Goal: Complete application form: Complete application form

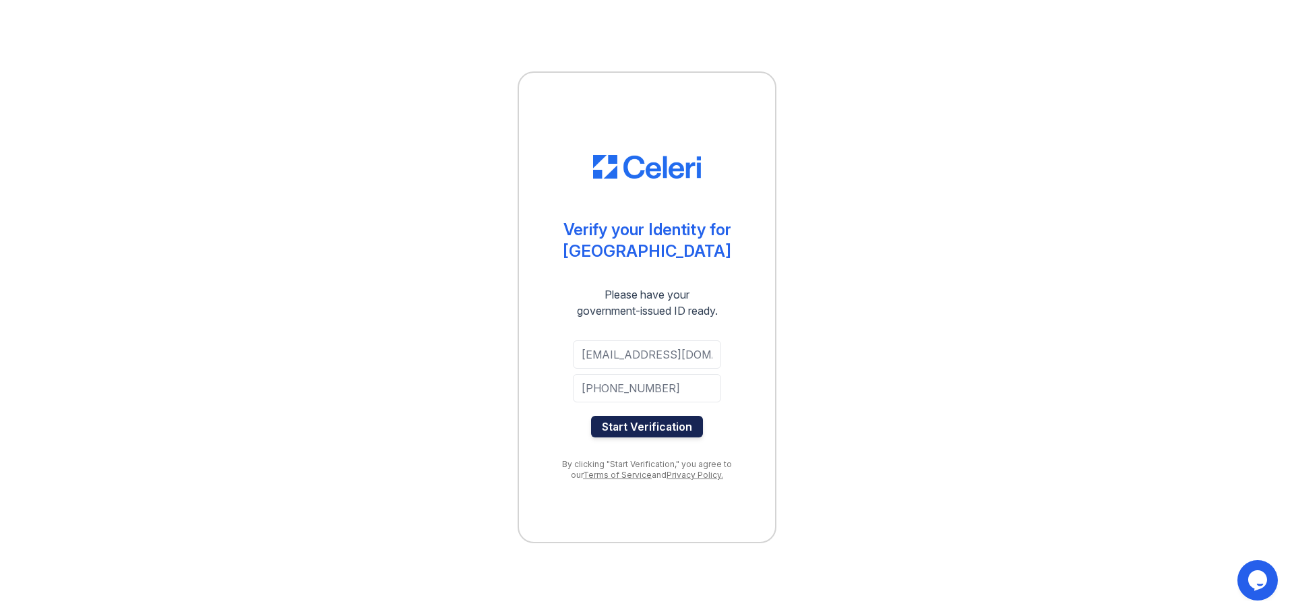
click at [642, 431] on button "Start Verification" at bounding box center [647, 427] width 112 height 22
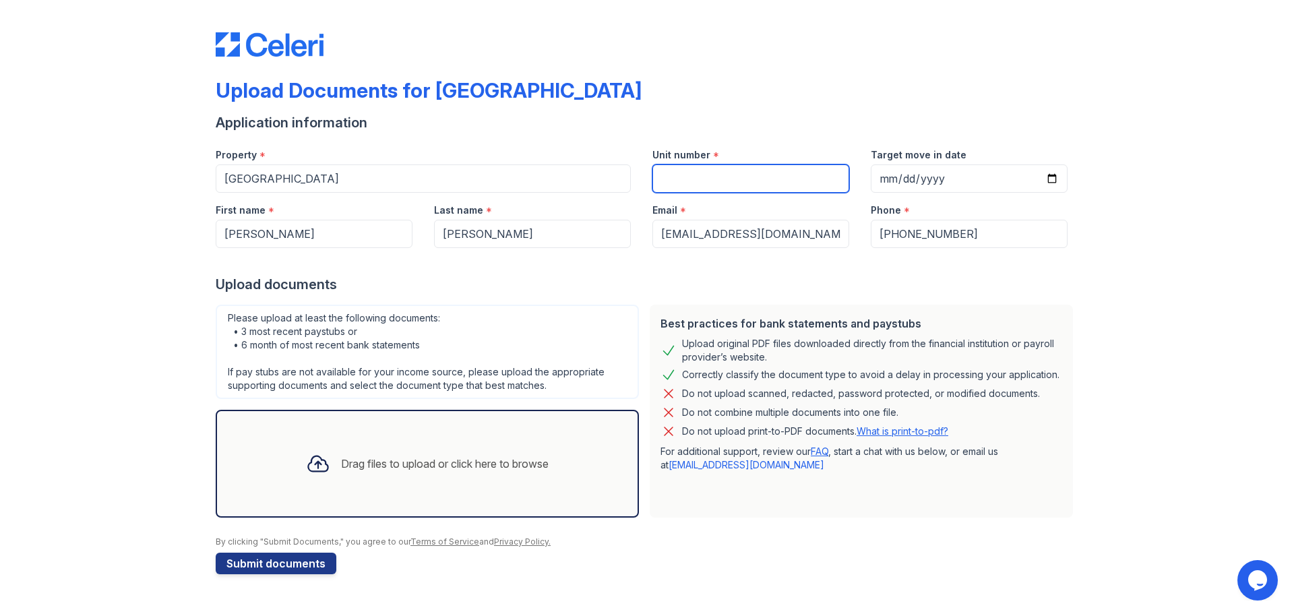
click at [724, 175] on input "Unit number" at bounding box center [750, 178] width 197 height 28
type input "B5-302"
click at [652, 266] on div at bounding box center [647, 261] width 863 height 27
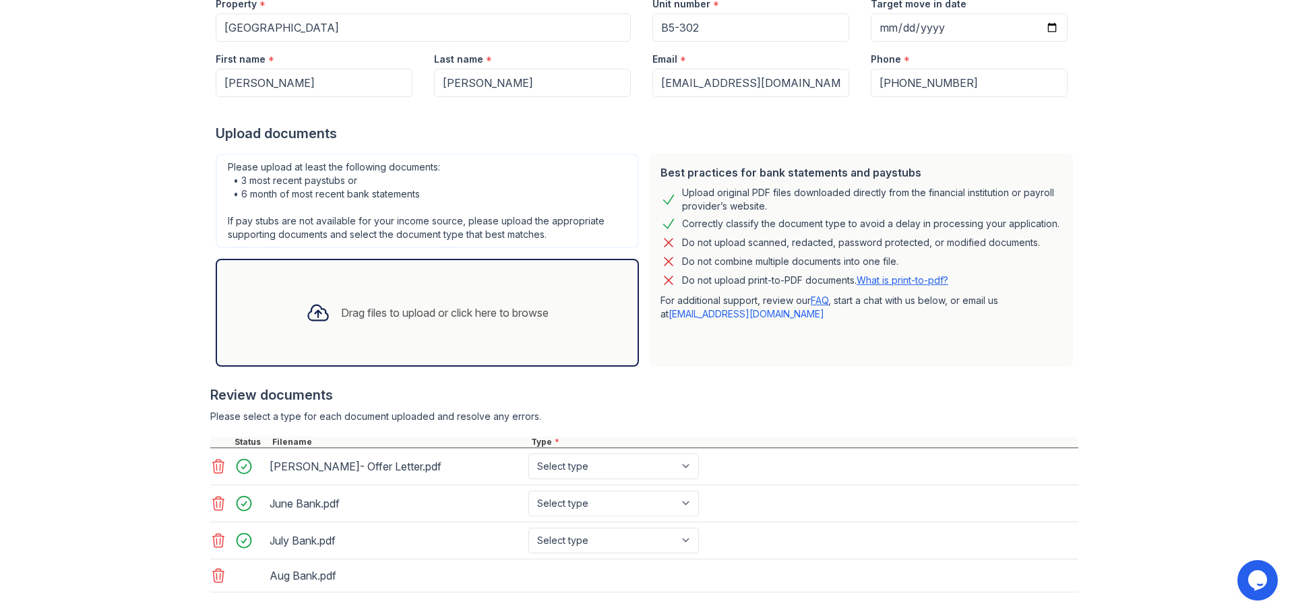
scroll to position [221, 0]
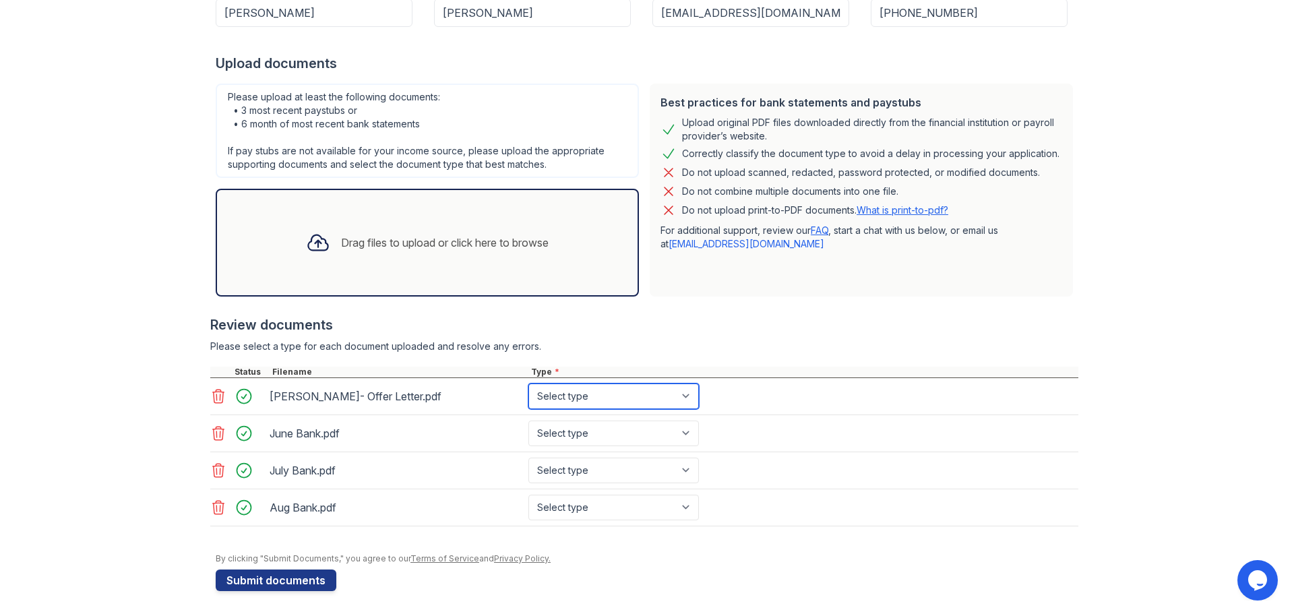
click at [586, 399] on select "Select type Paystub Bank Statement Offer Letter Tax Documents Benefit Award Let…" at bounding box center [613, 397] width 171 height 26
select select "offer_letter"
click at [528, 384] on select "Select type Paystub Bank Statement Offer Letter Tax Documents Benefit Award Let…" at bounding box center [613, 397] width 171 height 26
click at [567, 435] on select "Select type Paystub Bank Statement Offer Letter Tax Documents Benefit Award Let…" at bounding box center [613, 434] width 171 height 26
select select "bank_statement"
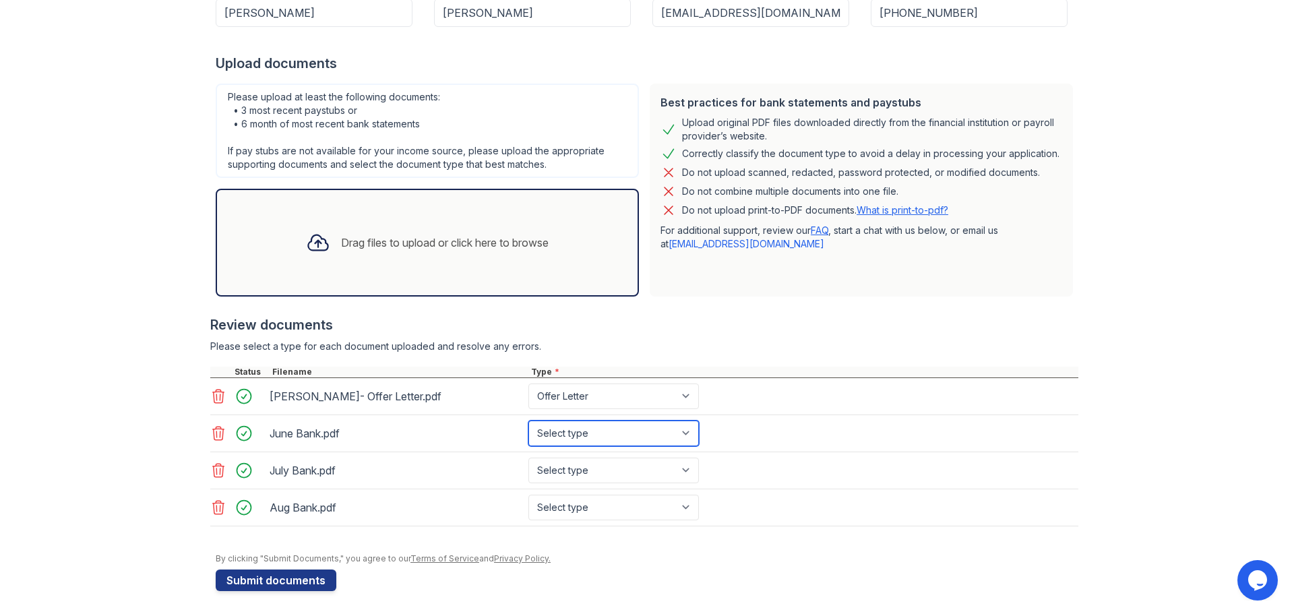
click at [528, 421] on select "Select type Paystub Bank Statement Offer Letter Tax Documents Benefit Award Let…" at bounding box center [613, 434] width 171 height 26
click at [571, 467] on select "Select type Paystub Bank Statement Offer Letter Tax Documents Benefit Award Let…" at bounding box center [613, 471] width 171 height 26
select select "bank_statement"
click at [528, 458] on select "Select type Paystub Bank Statement Offer Letter Tax Documents Benefit Award Let…" at bounding box center [613, 471] width 171 height 26
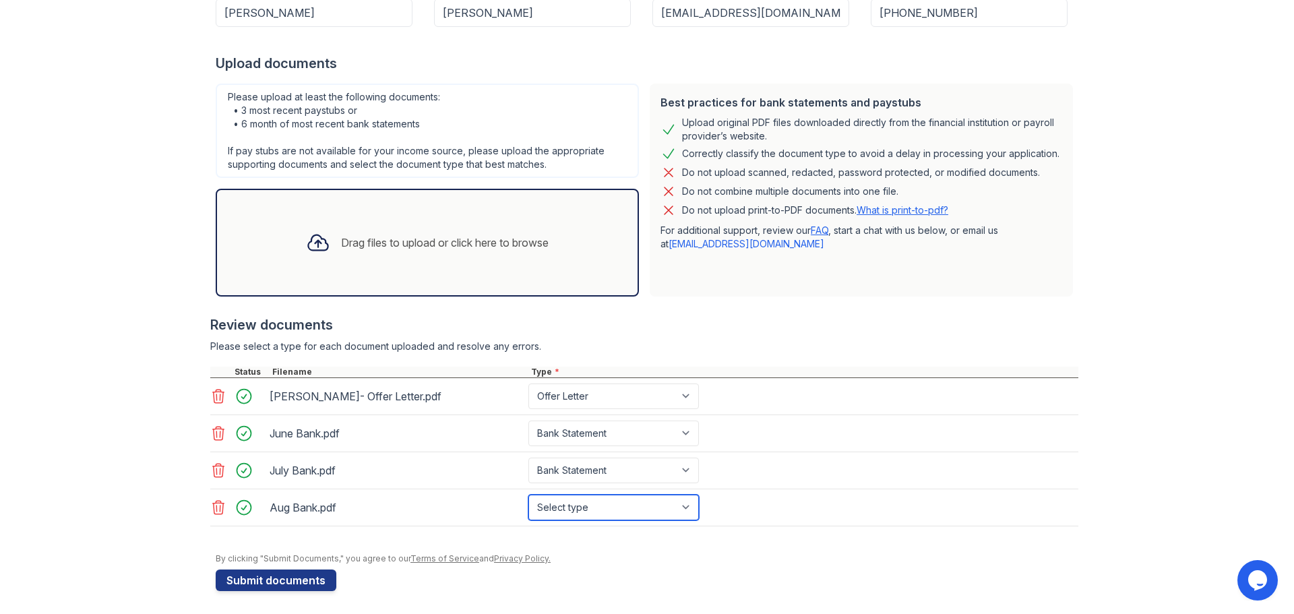
click at [583, 503] on select "Select type Paystub Bank Statement Offer Letter Tax Documents Benefit Award Let…" at bounding box center [613, 508] width 171 height 26
select select "bank_statement"
click at [528, 495] on select "Select type Paystub Bank Statement Offer Letter Tax Documents Benefit Award Let…" at bounding box center [613, 508] width 171 height 26
click at [586, 544] on div at bounding box center [647, 546] width 863 height 13
click at [287, 583] on button "Submit documents" at bounding box center [276, 581] width 121 height 22
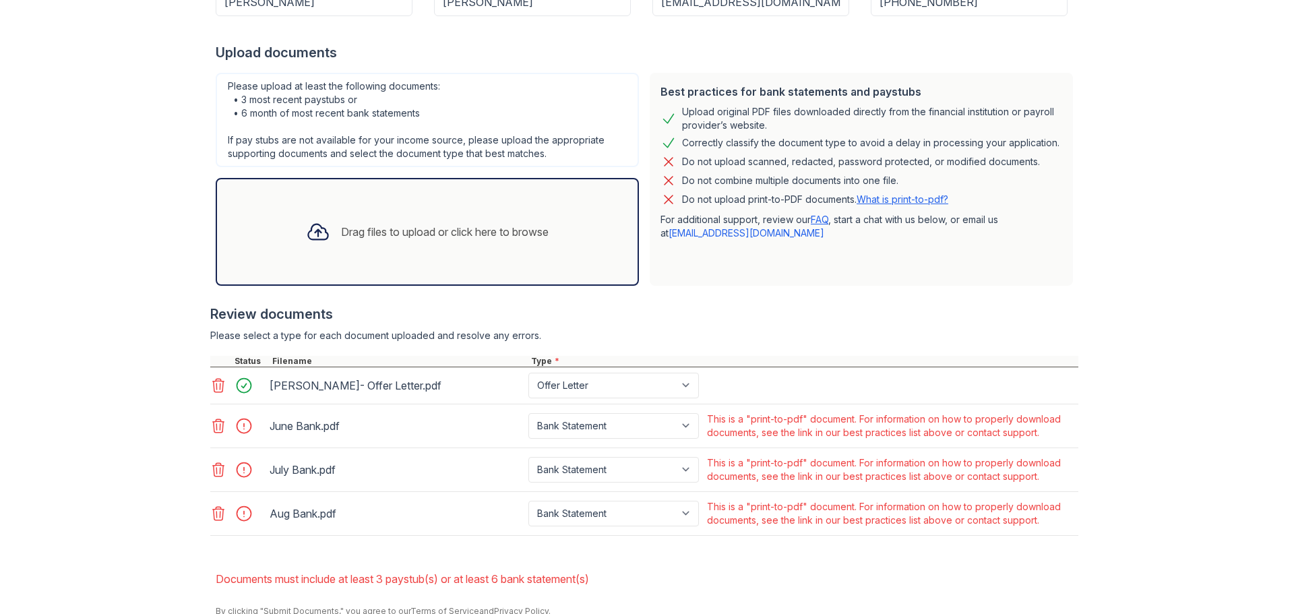
scroll to position [326, 0]
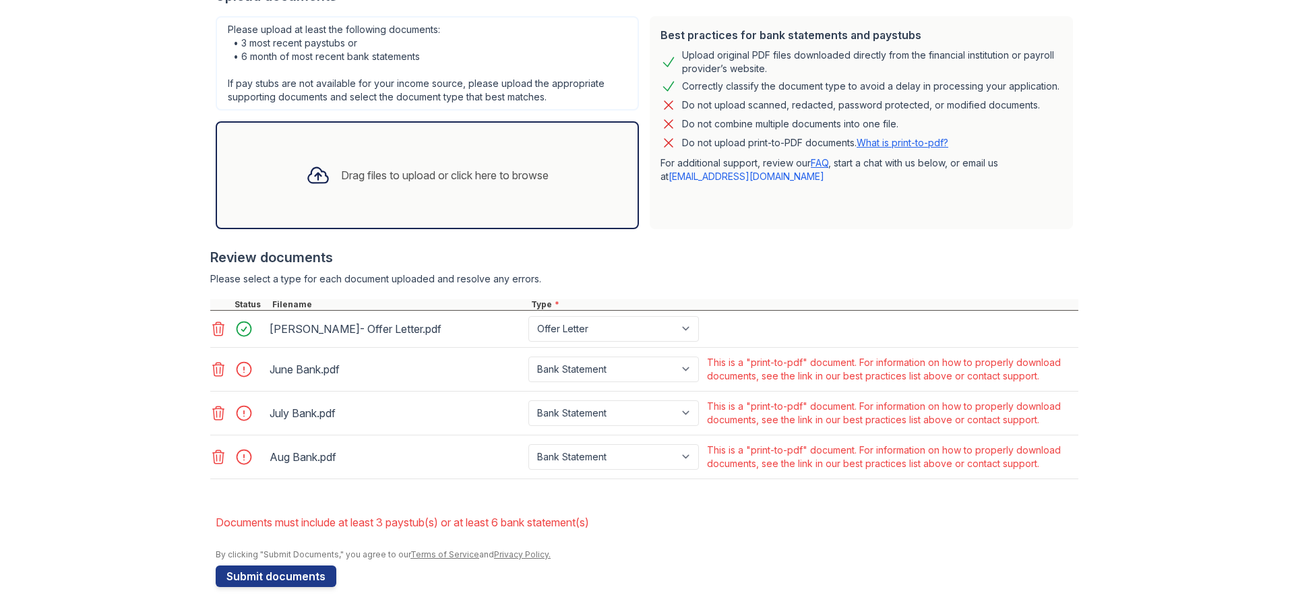
click at [212, 369] on icon at bounding box center [218, 369] width 16 height 16
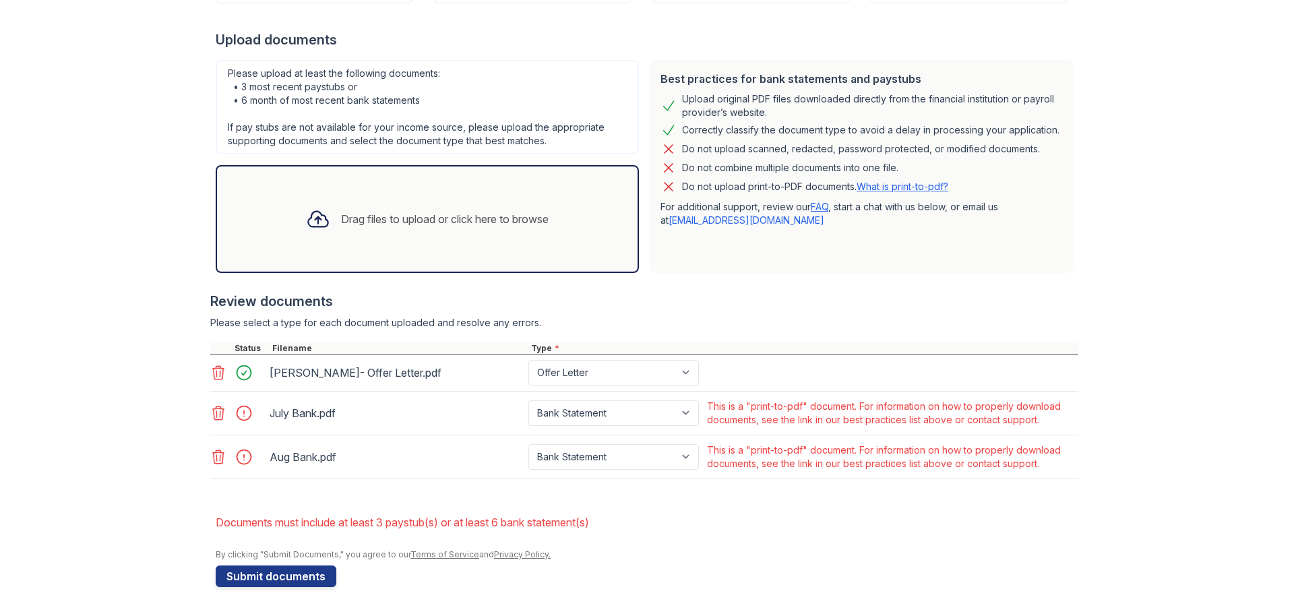
click at [215, 415] on icon at bounding box center [218, 412] width 11 height 13
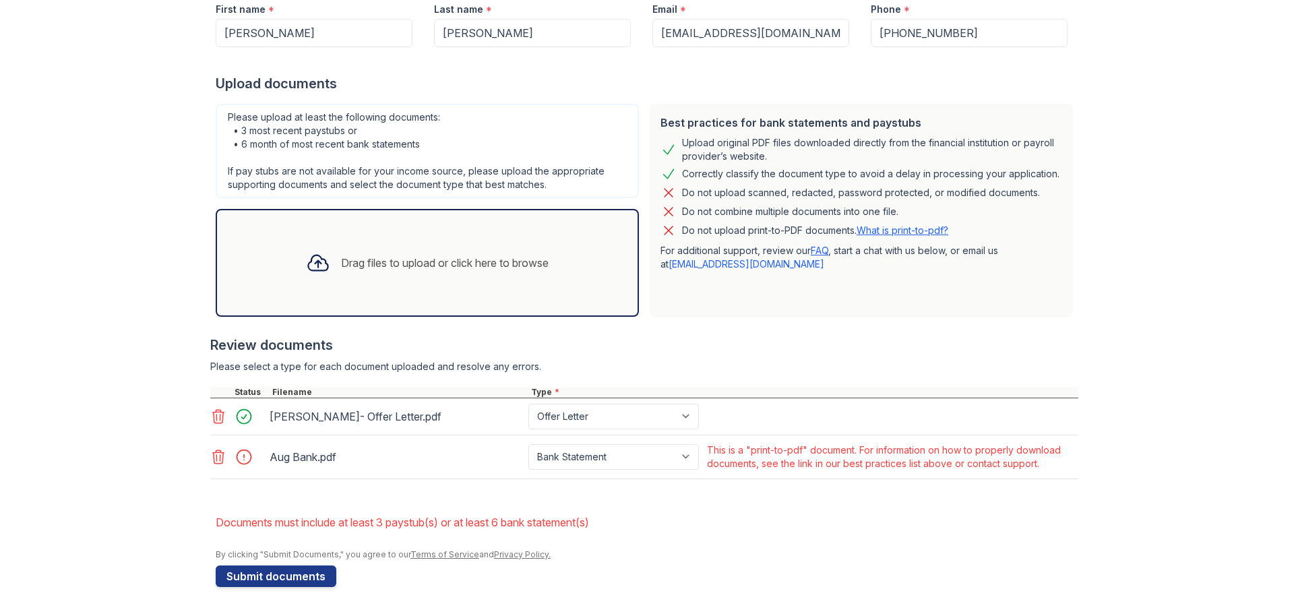
click at [213, 462] on icon at bounding box center [218, 457] width 16 height 16
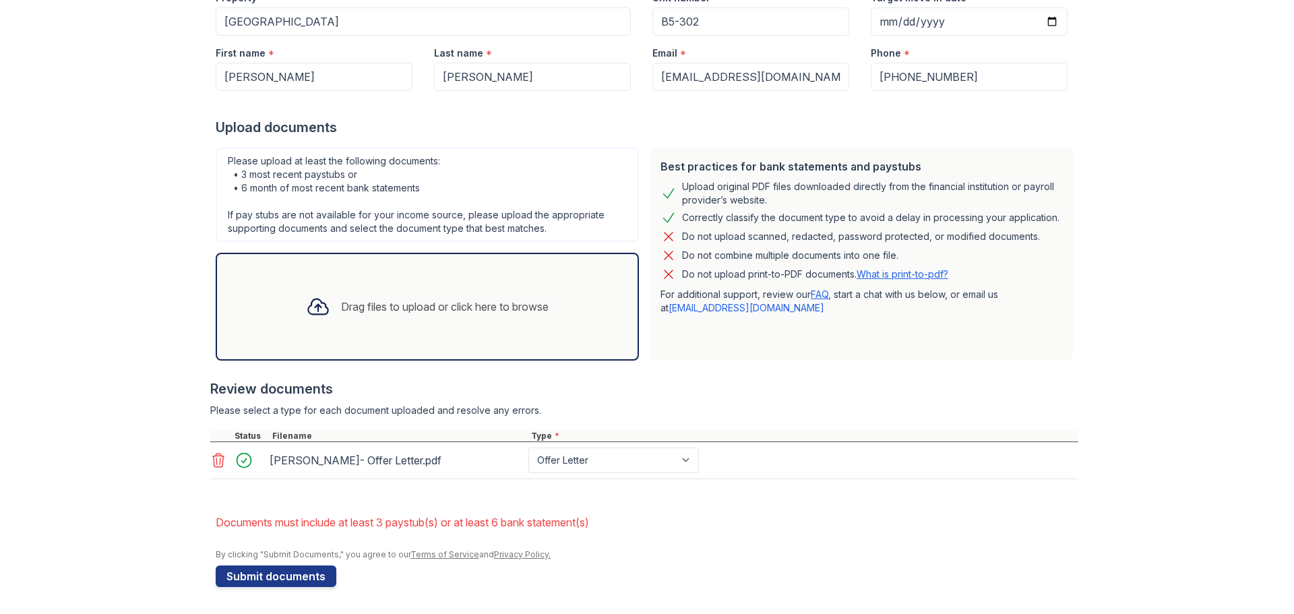
scroll to position [195, 0]
click at [663, 498] on form "Application information Property * Lantower Grande Flats Unit number * B5-302 T…" at bounding box center [647, 271] width 863 height 631
click at [272, 578] on button "Submit documents" at bounding box center [276, 577] width 121 height 22
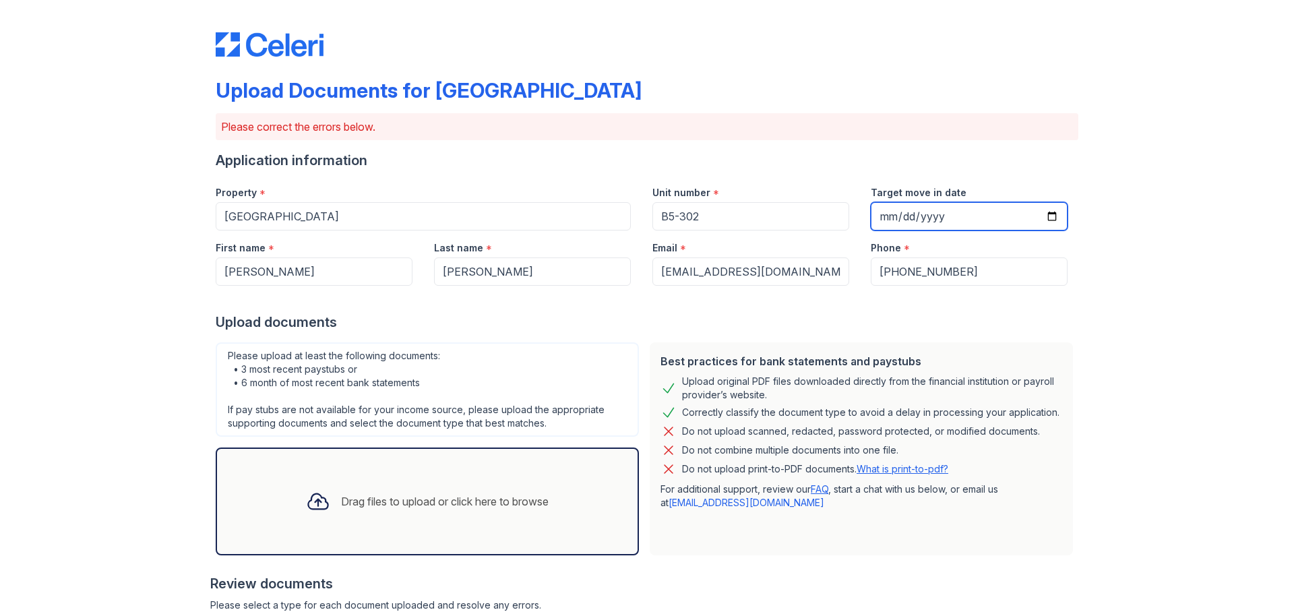
click at [902, 216] on input "Target move in date" at bounding box center [969, 216] width 197 height 28
click at [1051, 213] on input "Target move in date" at bounding box center [969, 216] width 197 height 28
type input "2025-10-17"
click at [828, 325] on div "Upload documents" at bounding box center [647, 322] width 863 height 19
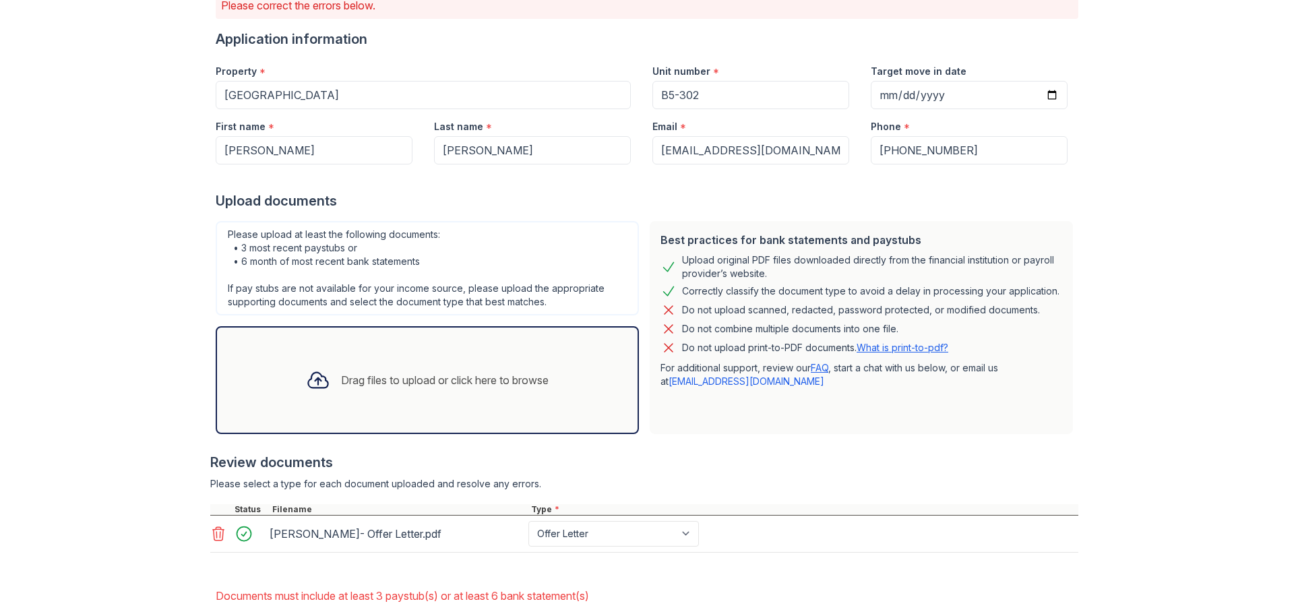
scroll to position [135, 0]
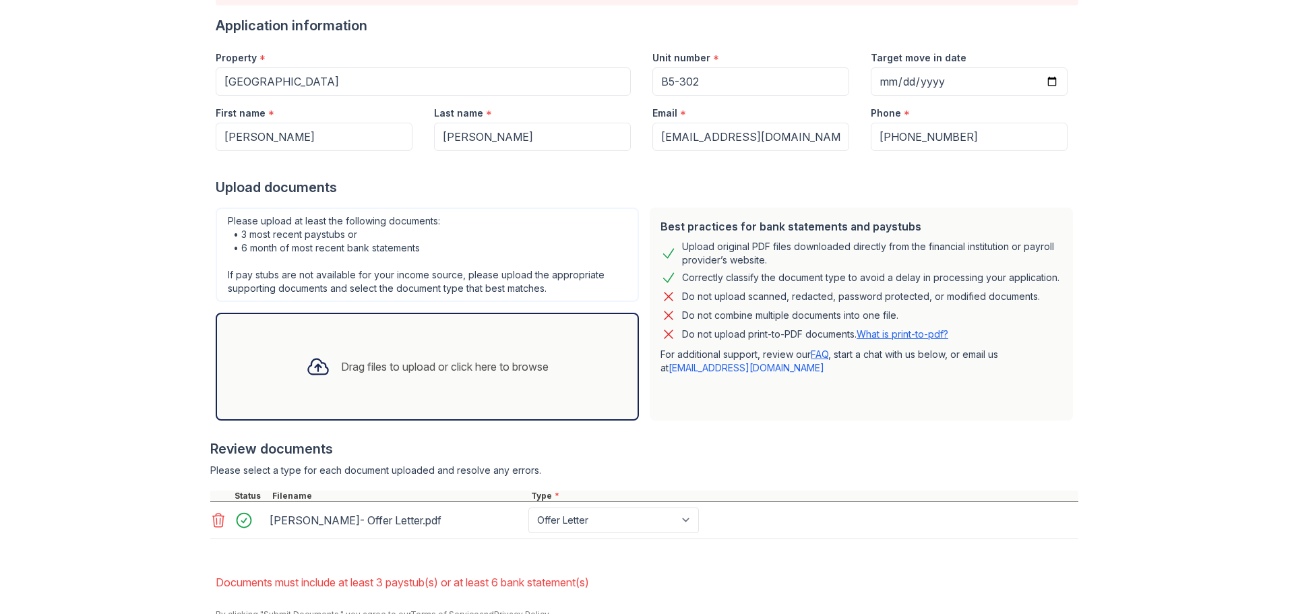
click at [431, 364] on div "Drag files to upload or click here to browse" at bounding box center [445, 367] width 208 height 16
click at [418, 352] on div "Drag files to upload or click here to browse" at bounding box center [427, 367] width 264 height 46
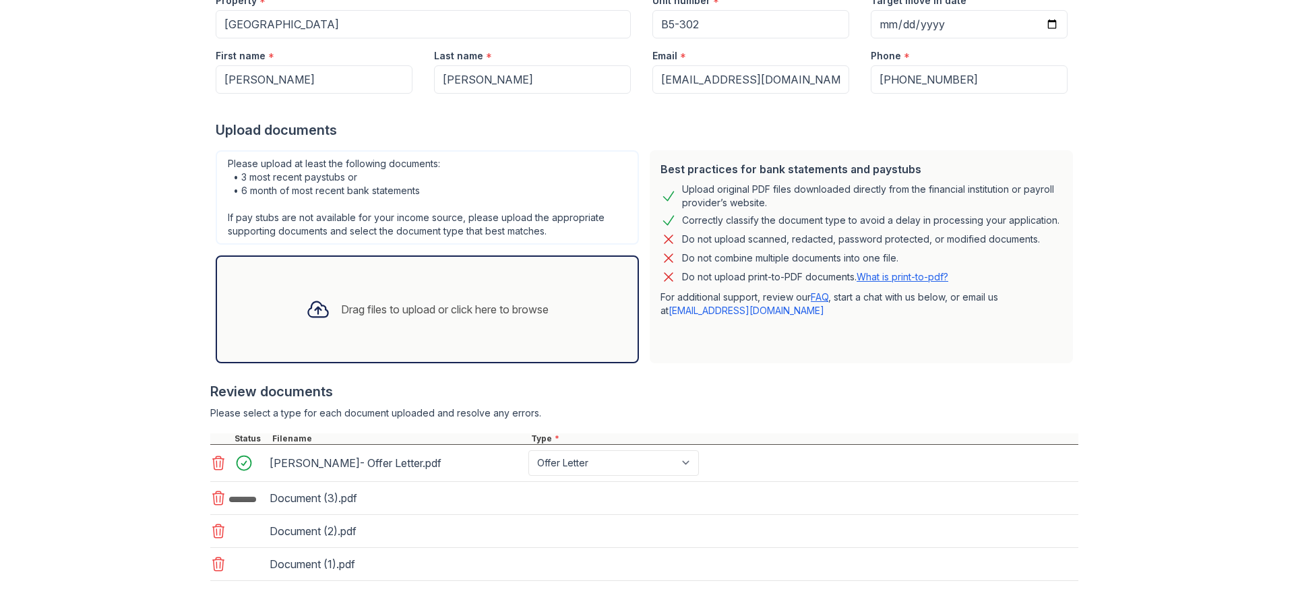
scroll to position [270, 0]
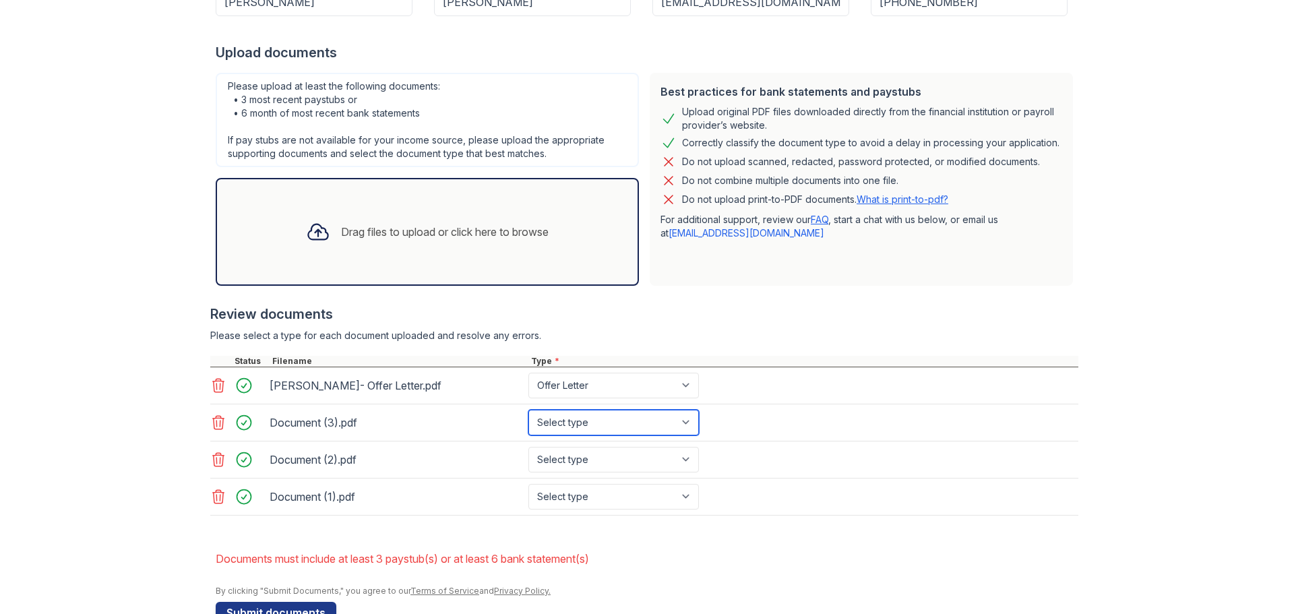
click at [543, 427] on select "Select type Paystub Bank Statement Offer Letter Tax Documents Benefit Award Let…" at bounding box center [613, 423] width 171 height 26
select select "bank_statement"
click at [528, 410] on select "Select type Paystub Bank Statement Offer Letter Tax Documents Benefit Award Let…" at bounding box center [613, 423] width 171 height 26
click at [576, 465] on select "Select type Paystub Bank Statement Offer Letter Tax Documents Benefit Award Let…" at bounding box center [613, 460] width 171 height 26
select select "bank_statement"
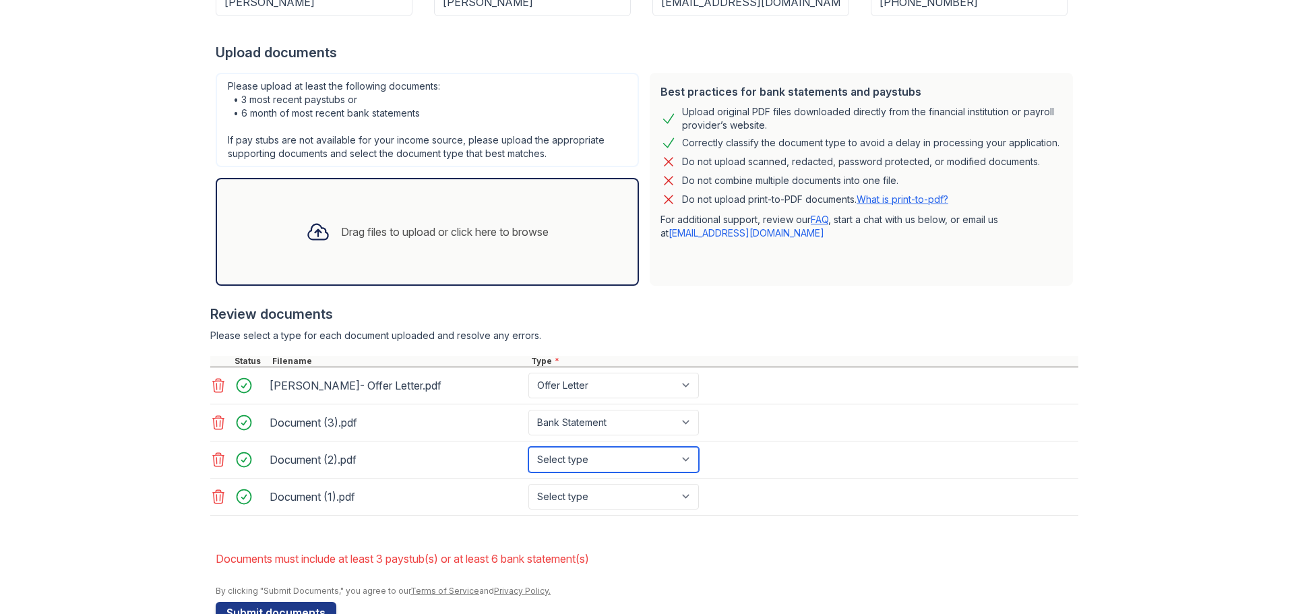
click at [528, 447] on select "Select type Paystub Bank Statement Offer Letter Tax Documents Benefit Award Let…" at bounding box center [613, 460] width 171 height 26
click at [584, 497] on select "Select type Paystub Bank Statement Offer Letter Tax Documents Benefit Award Let…" at bounding box center [613, 497] width 171 height 26
select select "bank_statement"
click at [528, 484] on select "Select type Paystub Bank Statement Offer Letter Tax Documents Benefit Award Let…" at bounding box center [613, 497] width 171 height 26
click at [472, 529] on form "Application information Property * Lantower Grande Flats Unit number * B5-302 T…" at bounding box center [647, 252] width 863 height 742
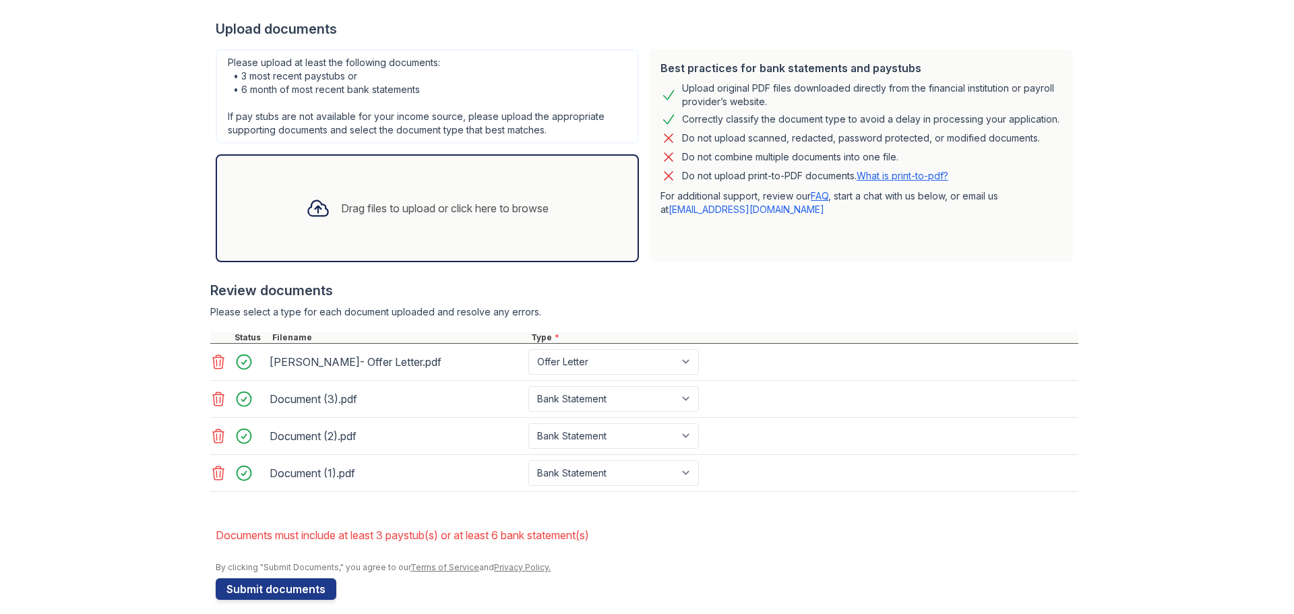
scroll to position [306, 0]
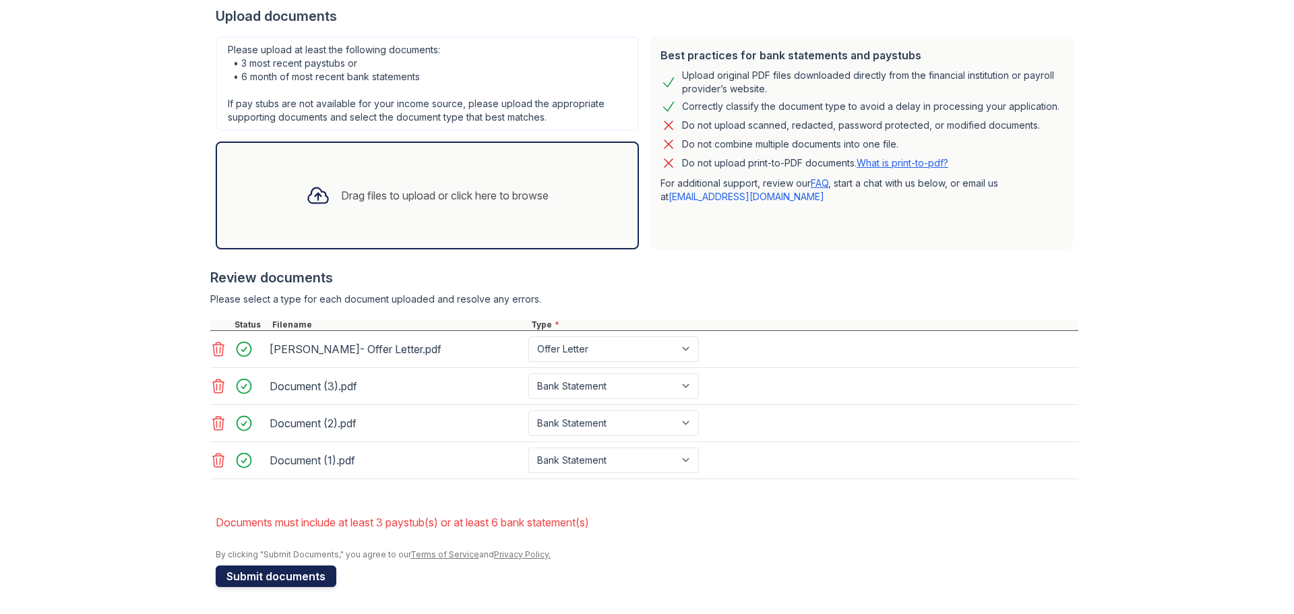
click at [271, 584] on button "Submit documents" at bounding box center [276, 577] width 121 height 22
click at [379, 197] on div "Drag files to upload or click here to browse" at bounding box center [445, 195] width 208 height 16
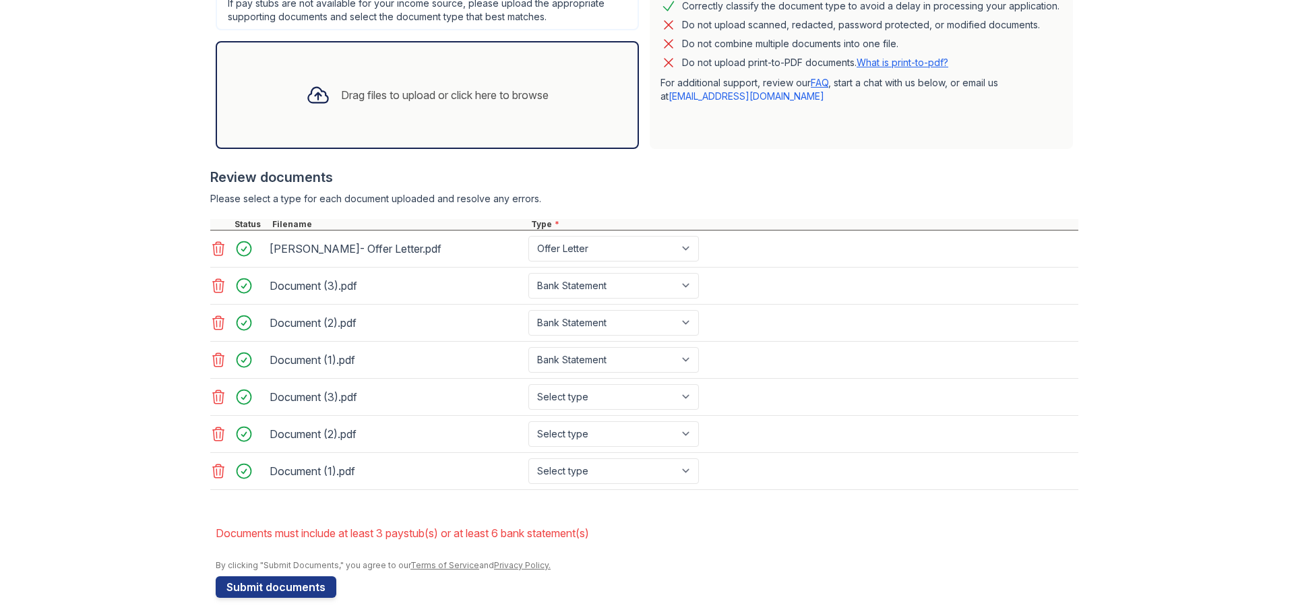
scroll to position [417, 0]
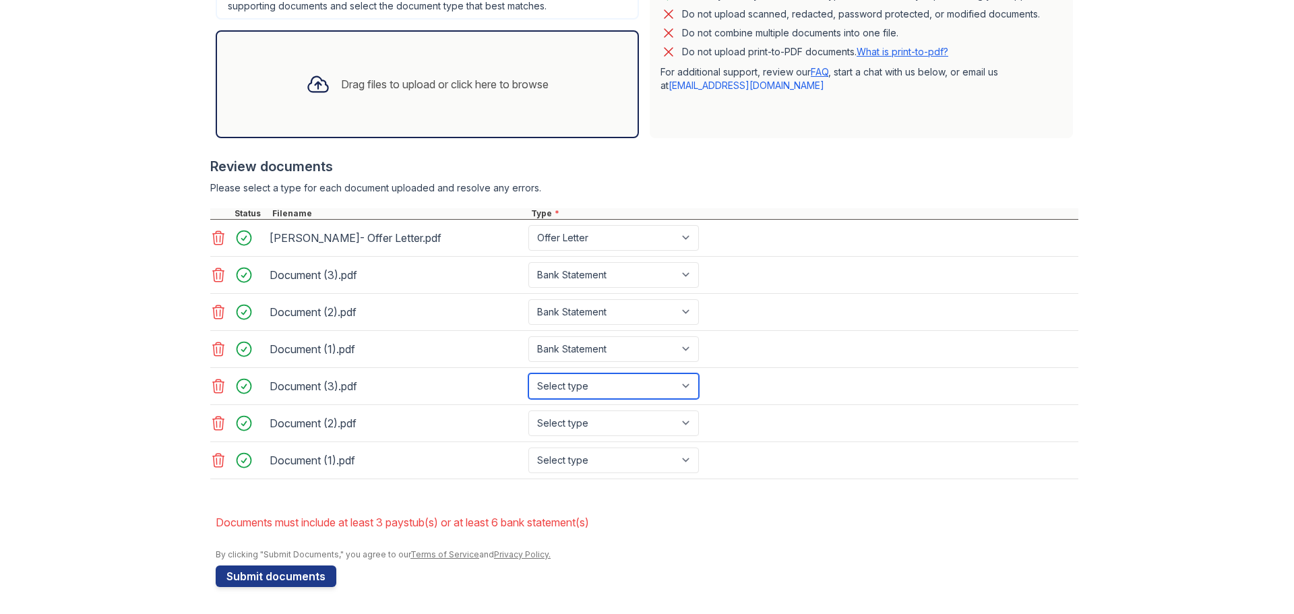
click at [577, 389] on select "Select type Paystub Bank Statement Offer Letter Tax Documents Benefit Award Let…" at bounding box center [613, 386] width 171 height 26
click at [586, 380] on select "Select type Paystub Bank Statement Offer Letter Tax Documents Benefit Award Let…" at bounding box center [613, 386] width 171 height 26
select select "bank_statement"
click at [528, 373] on select "Select type Paystub Bank Statement Offer Letter Tax Documents Benefit Award Let…" at bounding box center [613, 386] width 171 height 26
click at [590, 423] on select "Select type Paystub Bank Statement Offer Letter Tax Documents Benefit Award Let…" at bounding box center [613, 423] width 171 height 26
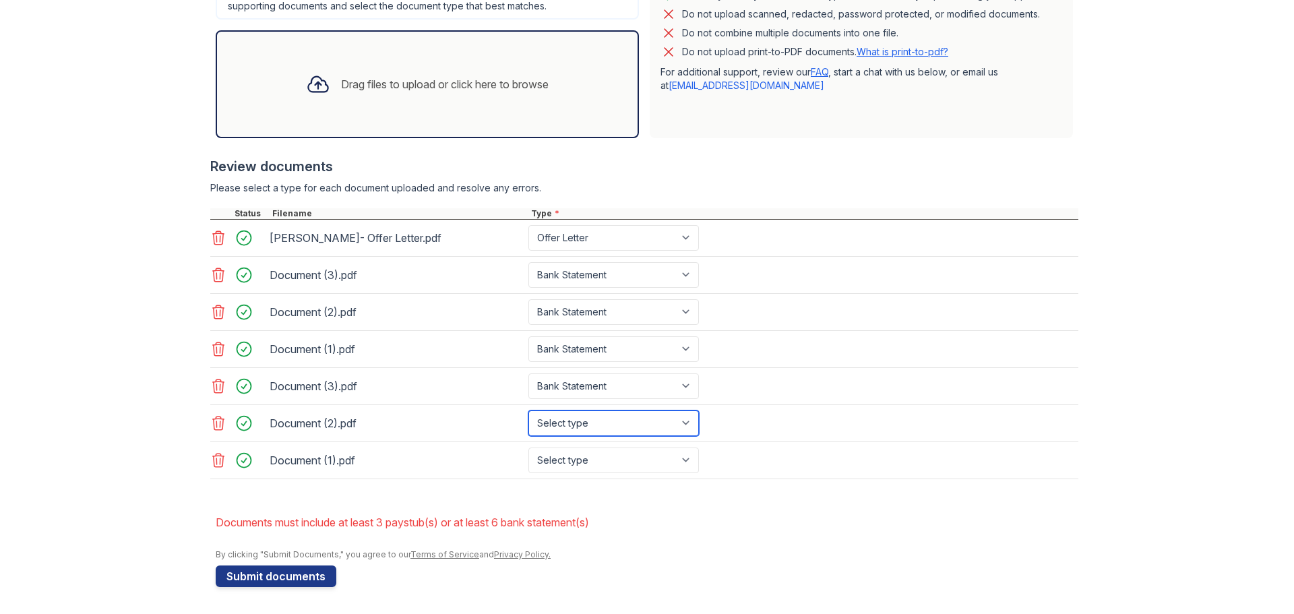
select select "bank_statement"
click at [528, 410] on select "Select type Paystub Bank Statement Offer Letter Tax Documents Benefit Award Let…" at bounding box center [613, 423] width 171 height 26
drag, startPoint x: 583, startPoint y: 460, endPoint x: 584, endPoint y: 470, distance: 10.1
click at [583, 460] on select "Select type Paystub Bank Statement Offer Letter Tax Documents Benefit Award Let…" at bounding box center [613, 461] width 171 height 26
select select "bank_statement"
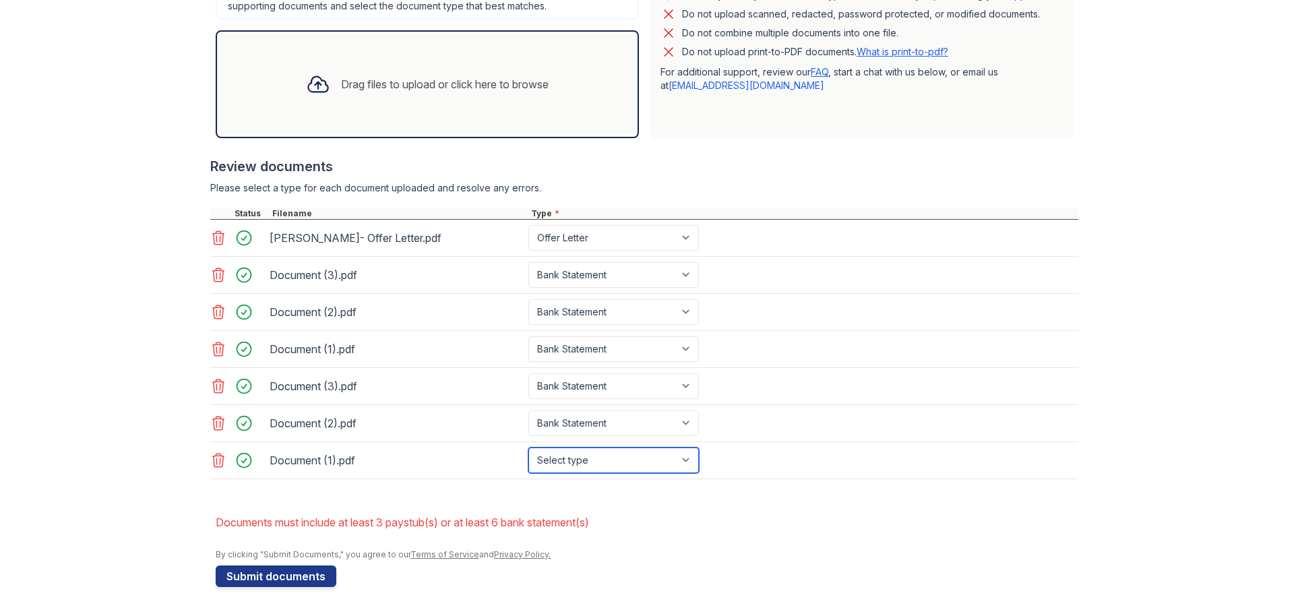
click at [528, 448] on select "Select type Paystub Bank Statement Offer Letter Tax Documents Benefit Award Let…" at bounding box center [613, 461] width 171 height 26
click at [460, 498] on form "Application information Property * Lantower Grande Flats Unit number * B5-302 T…" at bounding box center [647, 160] width 863 height 853
click at [294, 575] on button "Submit documents" at bounding box center [276, 577] width 121 height 22
